Goal: Information Seeking & Learning: Learn about a topic

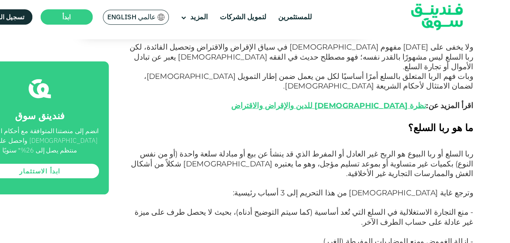
scroll to position [320, 0]
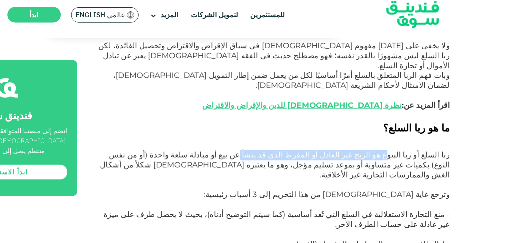
drag, startPoint x: 420, startPoint y: 126, endPoint x: 325, endPoint y: 127, distance: 94.5
click at [325, 145] on span "ربا السلع أو ربا البيوع هو الربح غير العادل أو المفرط الذي قد ينشأ عن بيع أو مب…" at bounding box center [320, 157] width 281 height 24
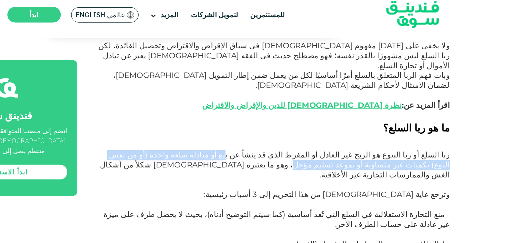
drag, startPoint x: 318, startPoint y: 127, endPoint x: 424, endPoint y: 132, distance: 106.7
click at [424, 145] on span "ربا السلع أو ربا البيوع هو الربح غير العادل أو المفرط الذي قد ينشأ عن بيع أو مب…" at bounding box center [320, 157] width 281 height 24
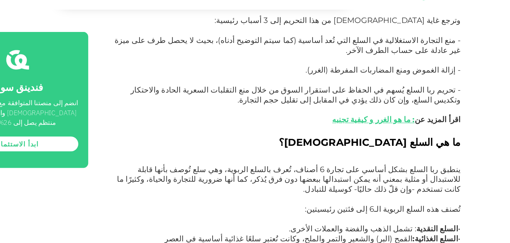
scroll to position [438, 0]
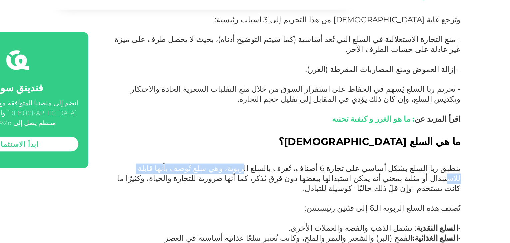
drag, startPoint x: 327, startPoint y: 153, endPoint x: 250, endPoint y: 148, distance: 77.4
click at [250, 179] on span "ينطبق ربا السلع بشكل أساسي على تجارة 6 أصناف، تُعرف بالسلع الربوية، وهي سلع تُو…" at bounding box center [323, 191] width 276 height 24
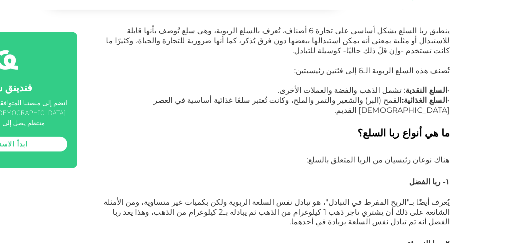
scroll to position [553, 0]
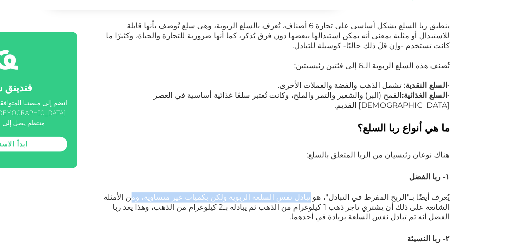
drag, startPoint x: 372, startPoint y: 157, endPoint x: 260, endPoint y: 156, distance: 112.2
click at [260, 202] on span "يُعرف أيضًا بـ"الربح المفرط في التبادل"، هو تبادل نفس السلعة الربوية ولكن بكميا…" at bounding box center [322, 214] width 278 height 24
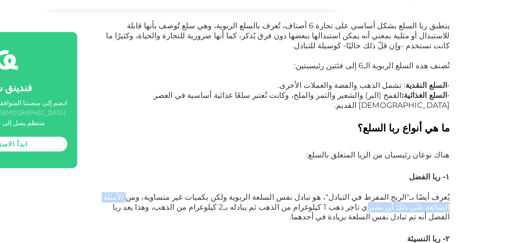
drag, startPoint x: 260, startPoint y: 156, endPoint x: 195, endPoint y: 156, distance: 64.9
click at [195, 202] on span "يُعرف أيضًا بـ"الربح المفرط في التبادل"، هو تبادل نفس السلعة الربوية ولكن بكميا…" at bounding box center [322, 214] width 278 height 24
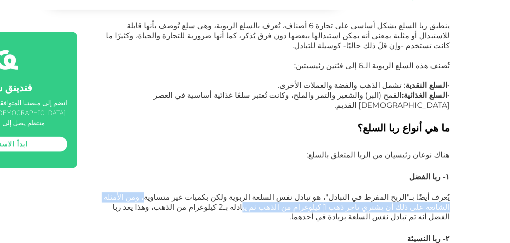
drag, startPoint x: 400, startPoint y: 167, endPoint x: 273, endPoint y: 160, distance: 127.1
click at [273, 202] on span "يُعرف أيضًا بـ"الربح المفرط في التبادل"، هو تبادل نفس السلعة الربوية ولكن بكميا…" at bounding box center [322, 214] width 278 height 24
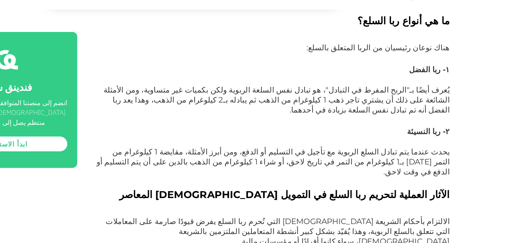
scroll to position [640, 0]
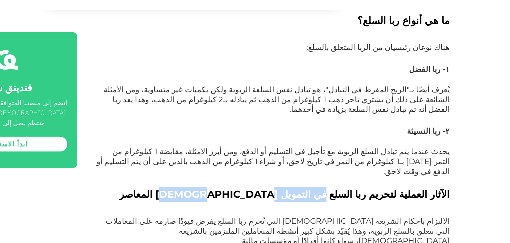
drag, startPoint x: 381, startPoint y: 138, endPoint x: 324, endPoint y: 138, distance: 56.9
click at [324, 199] on span "الآثار العملية لتحريم ربا السلع في التمويل [DEMOGRAPHIC_DATA] المعاصر" at bounding box center [329, 204] width 266 height 10
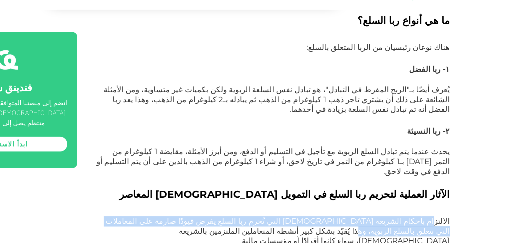
drag, startPoint x: 451, startPoint y: 162, endPoint x: 213, endPoint y: 159, distance: 238.7
click at [213, 221] on span "الالتزام بأحكام الشريعة [DEMOGRAPHIC_DATA] التي تُحرم ربا السلع يفرض قيودًا صار…" at bounding box center [323, 233] width 277 height 24
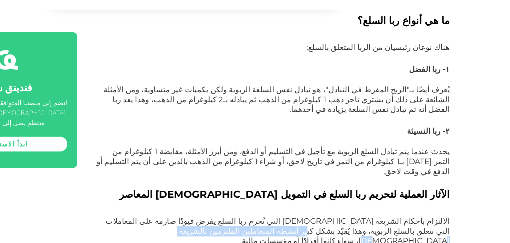
drag, startPoint x: 461, startPoint y: 168, endPoint x: 375, endPoint y: 169, distance: 86.6
click at [375, 169] on div "الصفحة الرئيسية المدونة الامتثال للشريعة [DATE] ١" at bounding box center [255, 197] width 510 height 1555
click at [375, 221] on span "الالتزام بأحكام الشريعة [DEMOGRAPHIC_DATA] التي تُحرم ربا السلع يفرض قيودًا صار…" at bounding box center [323, 233] width 277 height 24
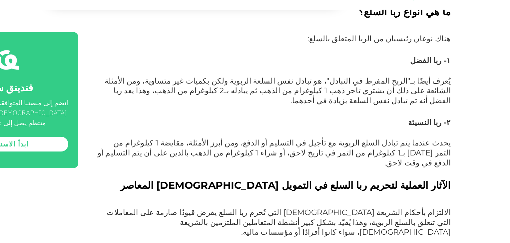
scroll to position [648, 0]
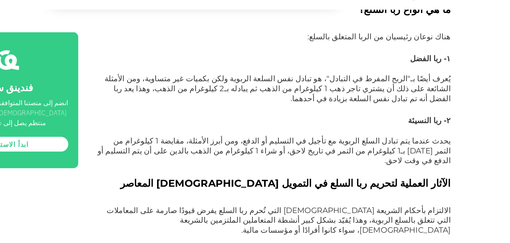
click at [362, 189] on h2 "الآثار العملية لتحريم ربا السلع في التمويل [DEMOGRAPHIC_DATA] المعاصر" at bounding box center [319, 201] width 285 height 24
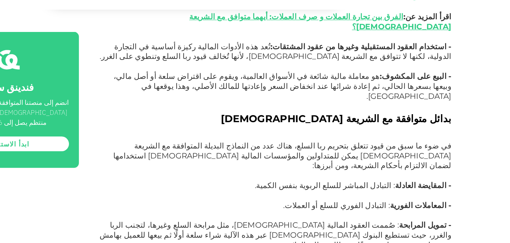
scroll to position [948, 0]
